Goal: Navigation & Orientation: Find specific page/section

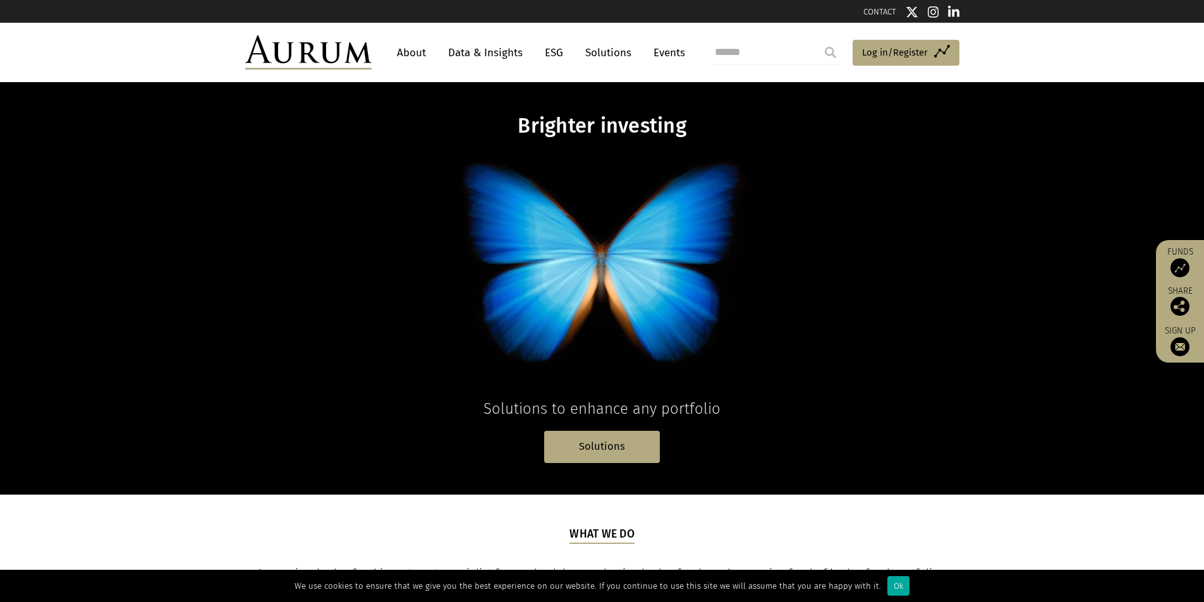
click at [316, 63] on img at bounding box center [308, 52] width 126 height 34
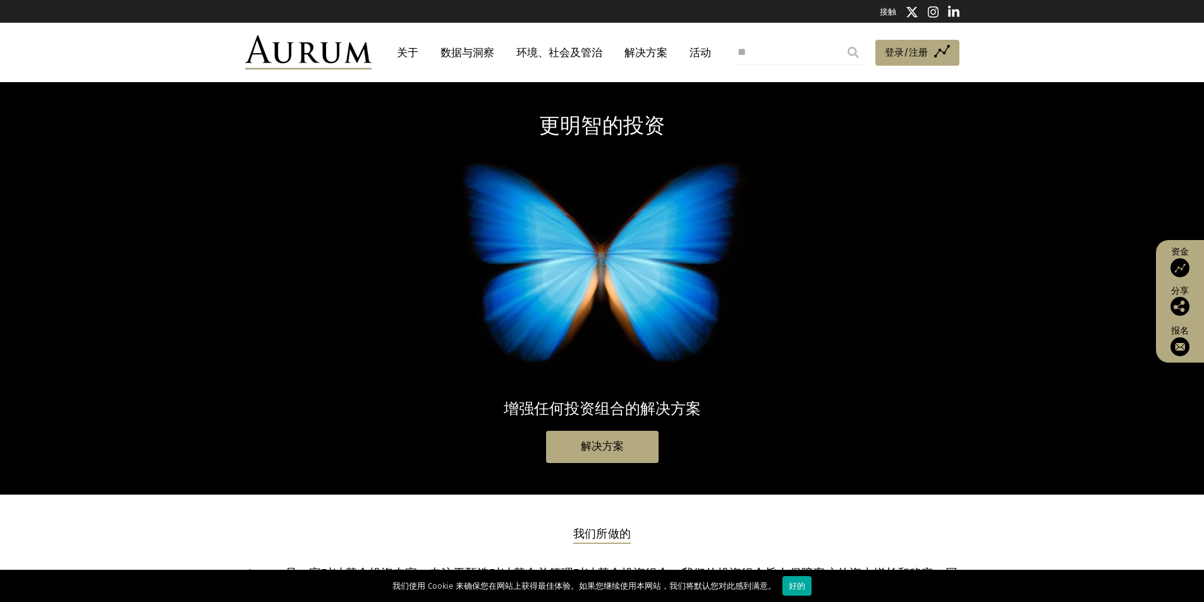
click at [324, 56] on img at bounding box center [308, 52] width 126 height 34
click at [611, 445] on font "解决方案" at bounding box center [602, 447] width 43 height 12
